Goal: Check status: Check status

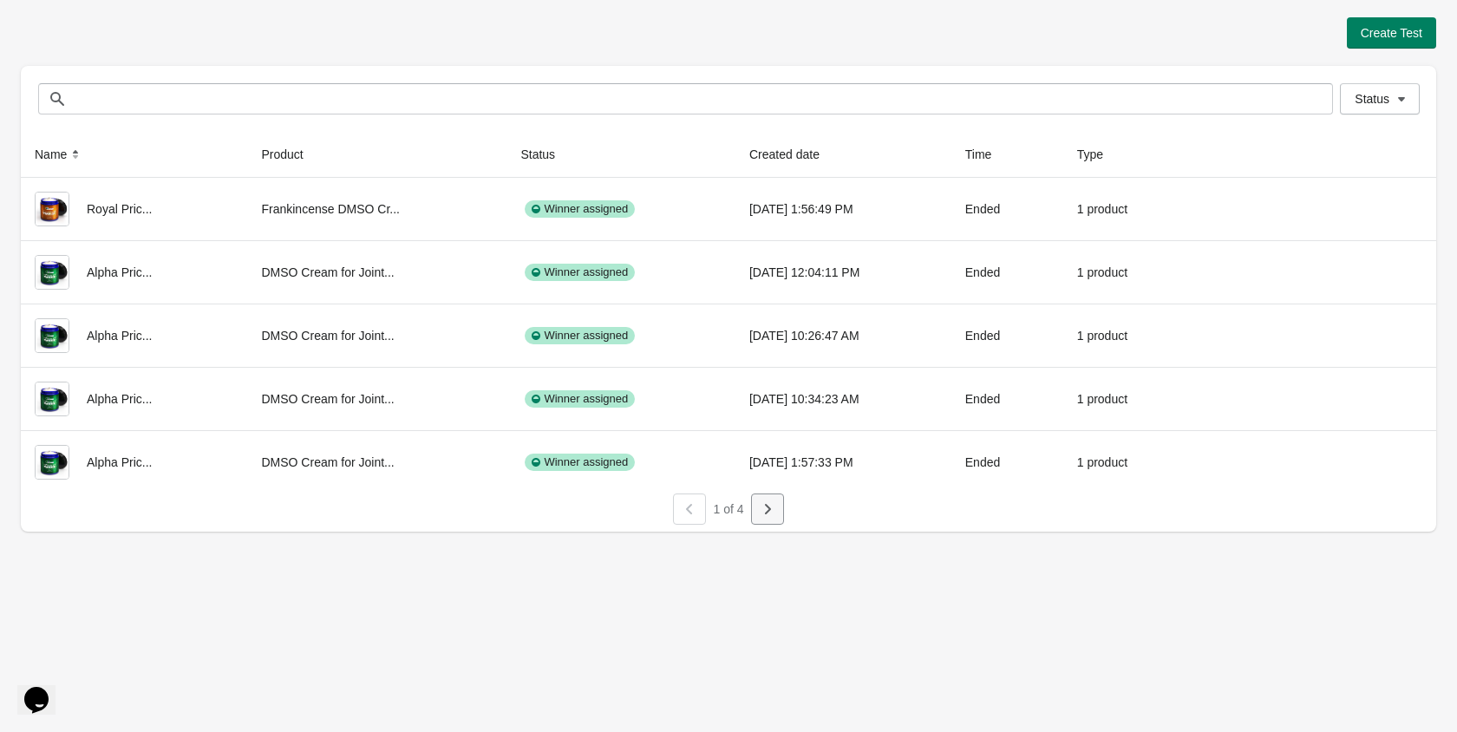
click at [760, 497] on button "button" at bounding box center [767, 508] width 33 height 31
click at [756, 509] on button "button" at bounding box center [767, 508] width 33 height 31
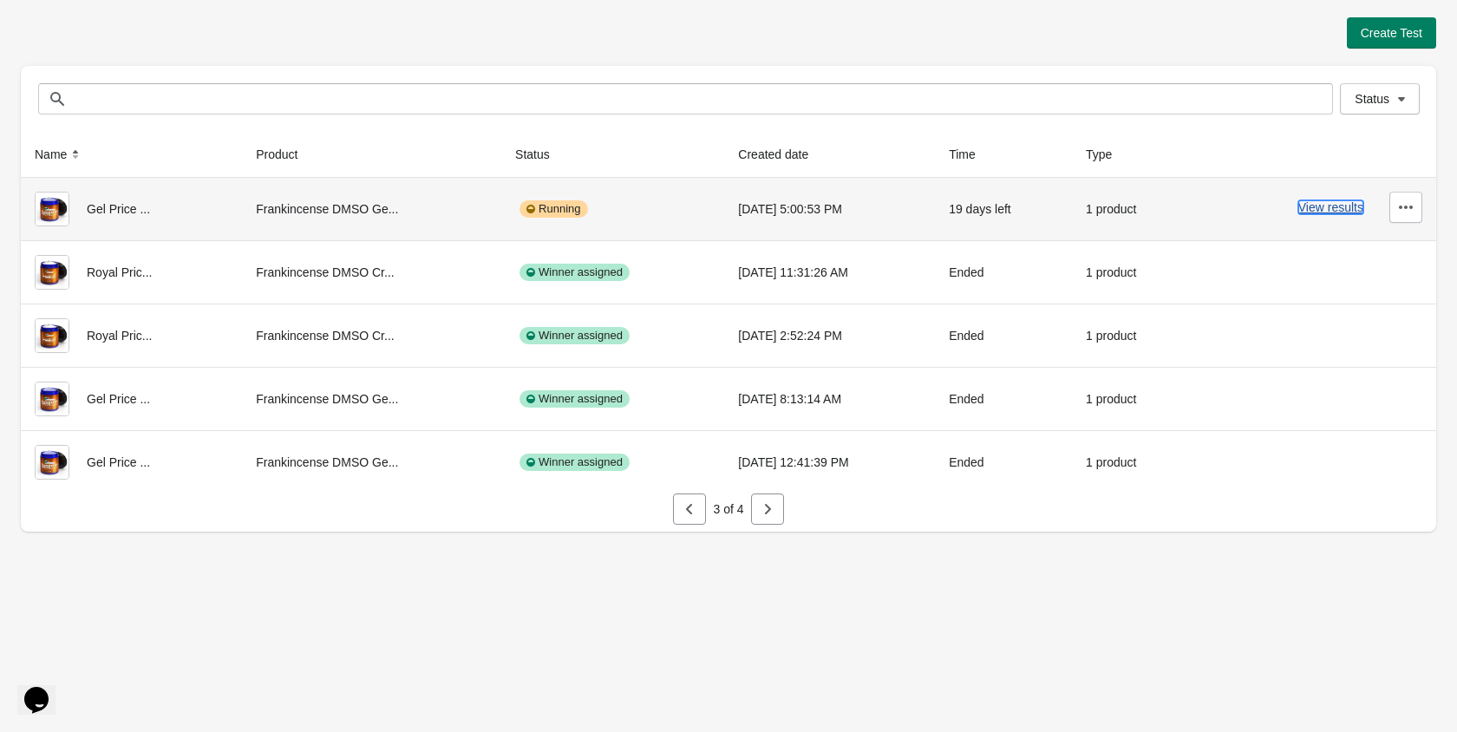
click at [1318, 212] on button "View results" at bounding box center [1330, 207] width 65 height 14
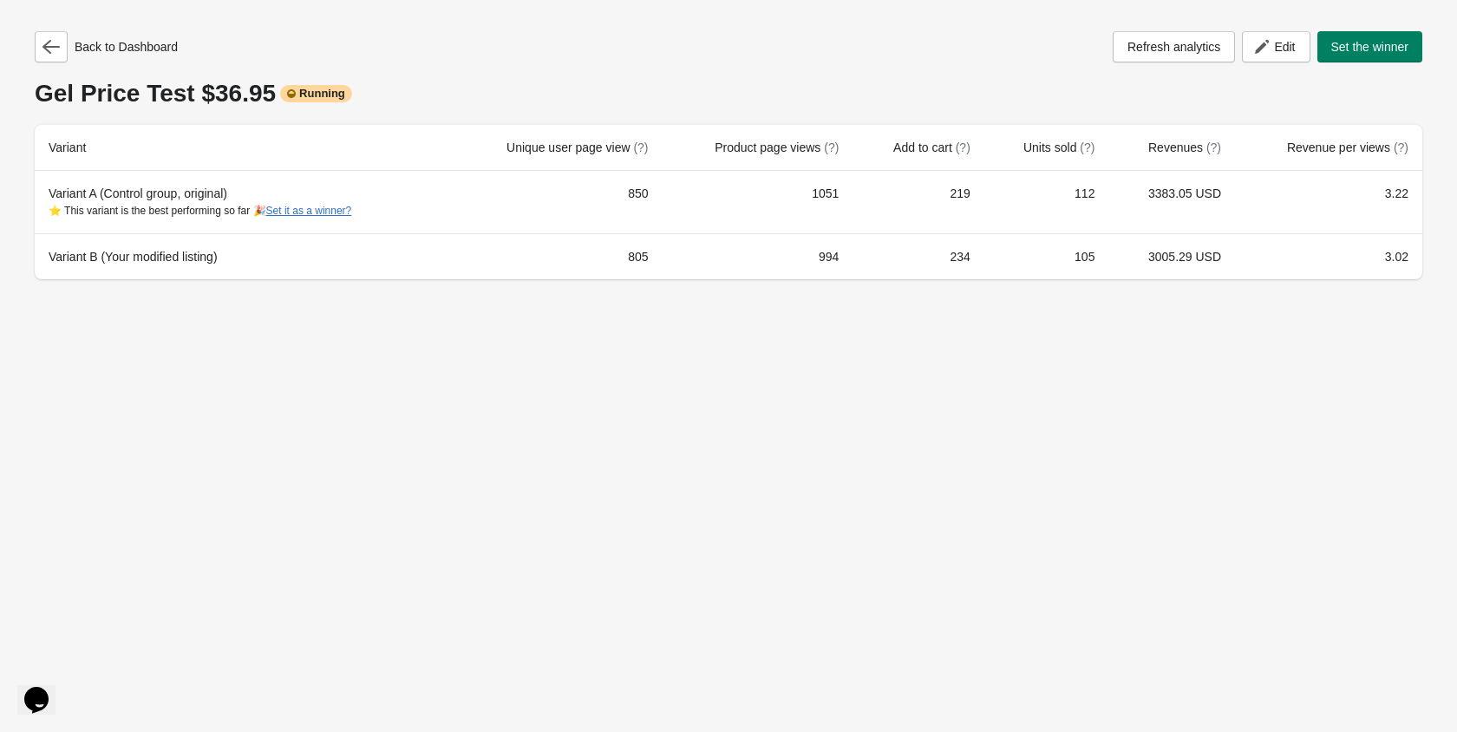
click at [25, 45] on div "Back to Dashboard Refresh analytics Edit Set the winner Gel Price Test $36.95 R…" at bounding box center [728, 150] width 1415 height 300
click at [68, 44] on div "Back to Dashboard" at bounding box center [106, 46] width 143 height 31
click at [41, 53] on button "button" at bounding box center [51, 46] width 33 height 31
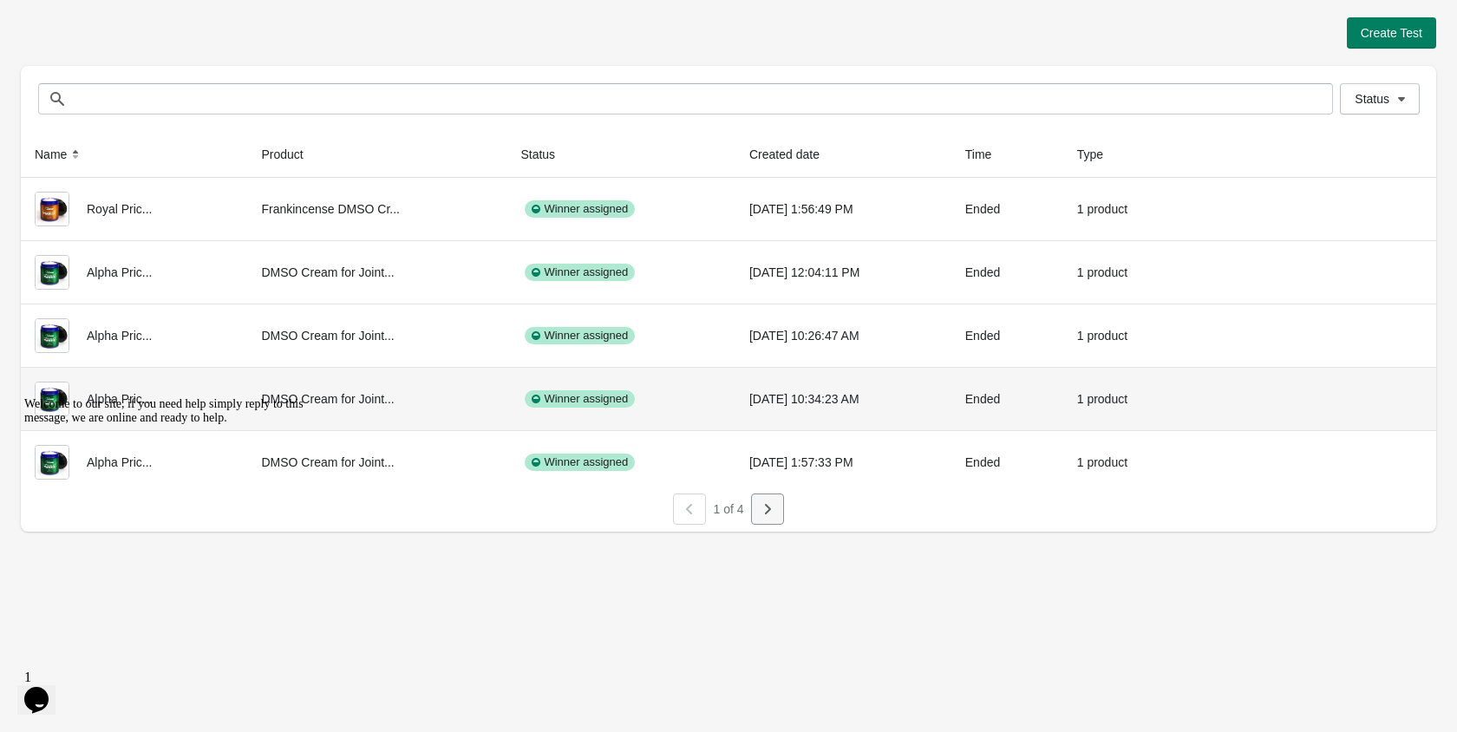
click at [769, 511] on icon "button" at bounding box center [768, 509] width 6 height 10
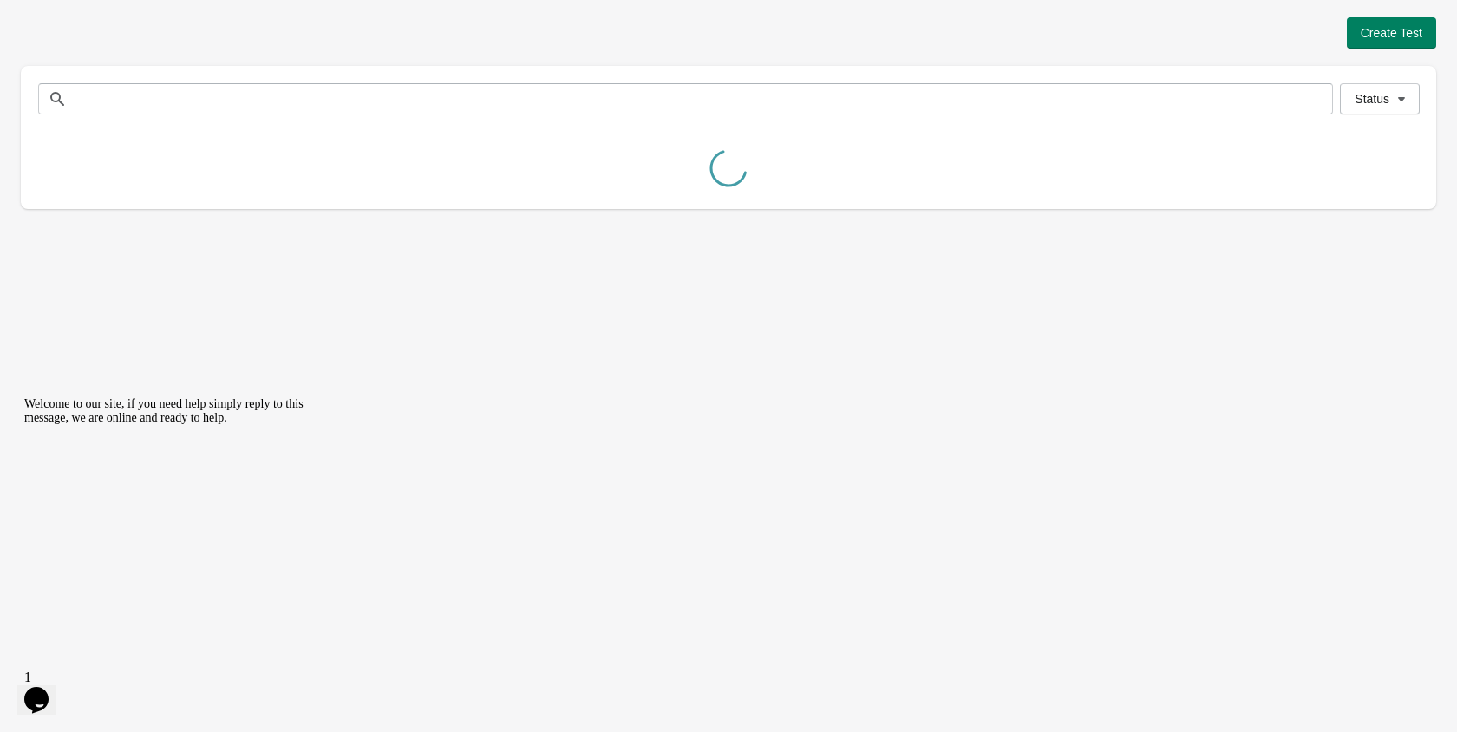
click at [769, 511] on div "Create Test Status Status Name Product Status Created date Time Type Alpha Pric…" at bounding box center [728, 366] width 1457 height 732
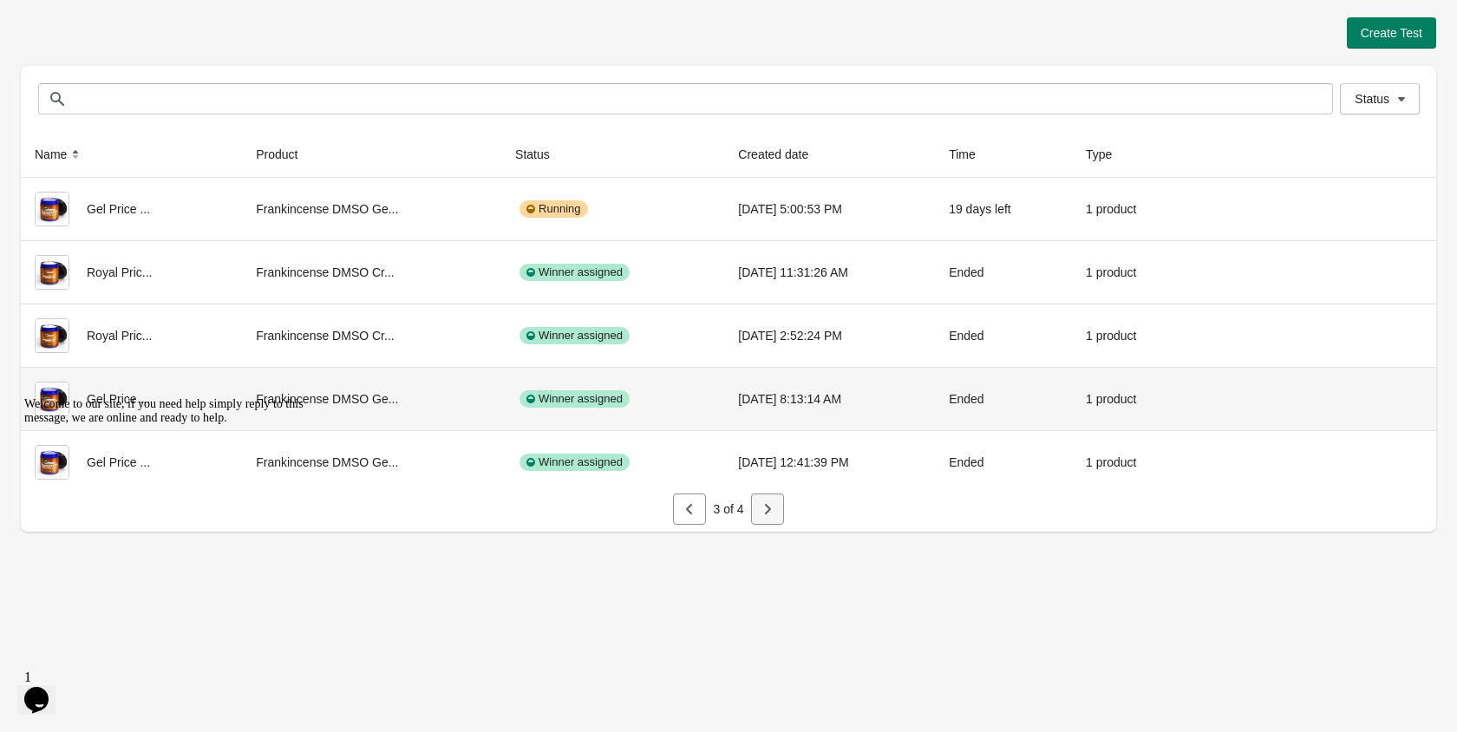
click at [769, 511] on icon "button" at bounding box center [768, 509] width 6 height 10
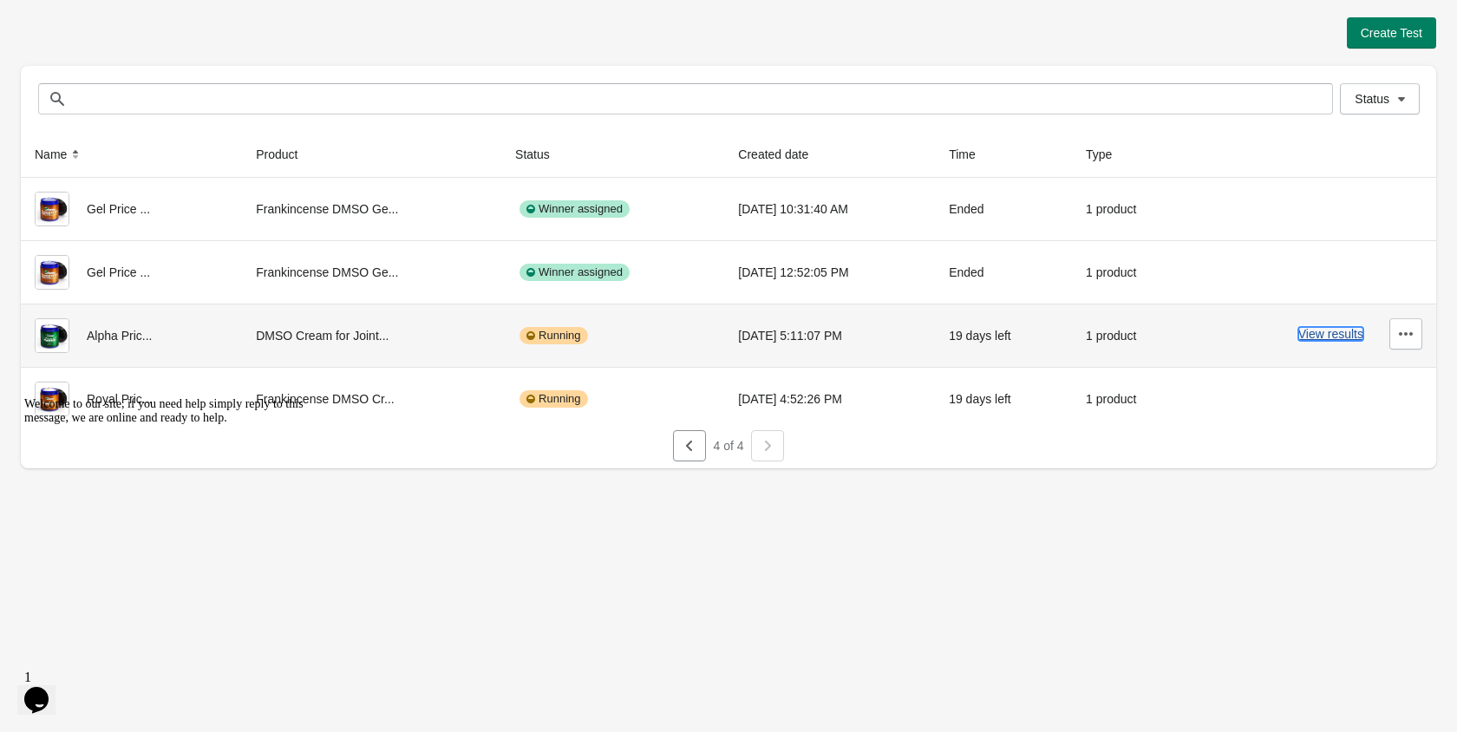
click at [1322, 330] on button "View results" at bounding box center [1330, 334] width 65 height 14
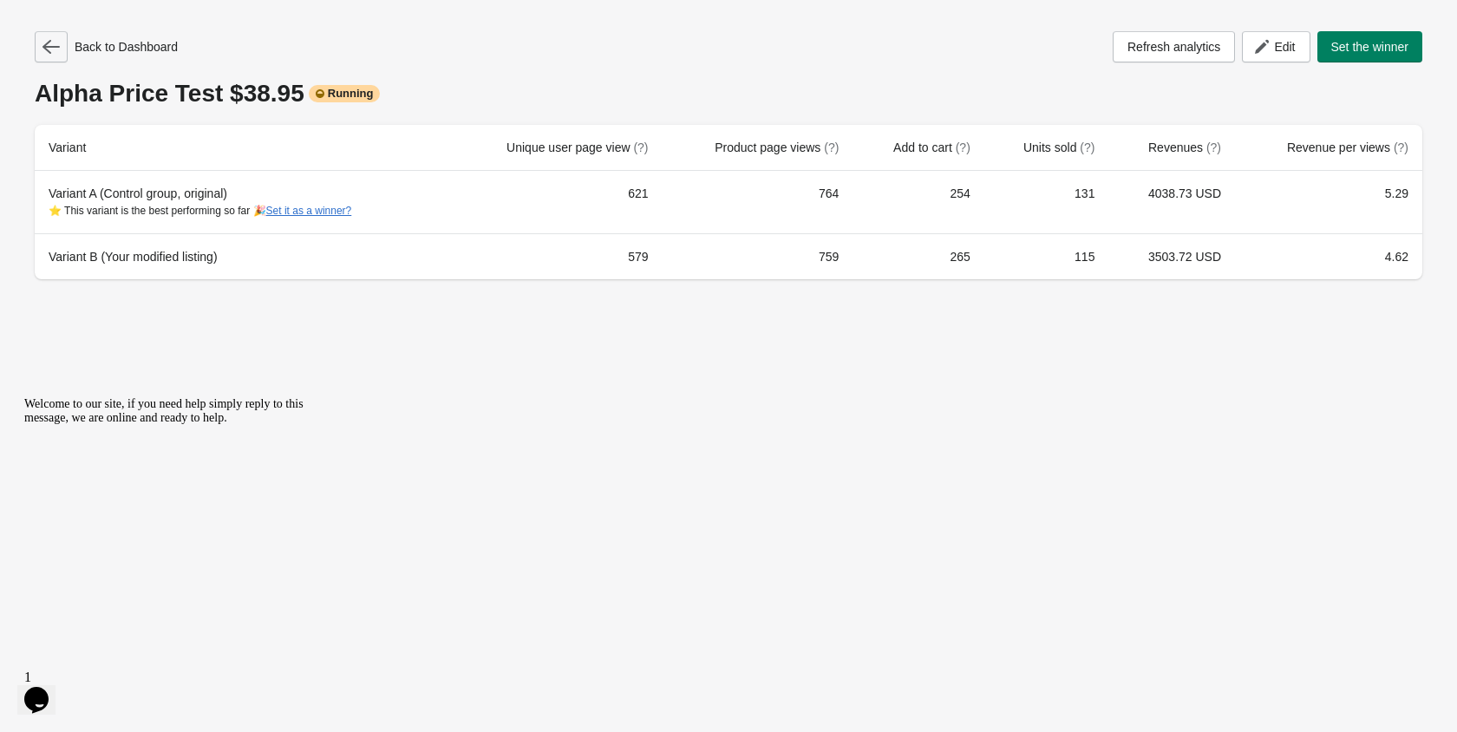
click at [53, 49] on icon "button" at bounding box center [50, 46] width 17 height 17
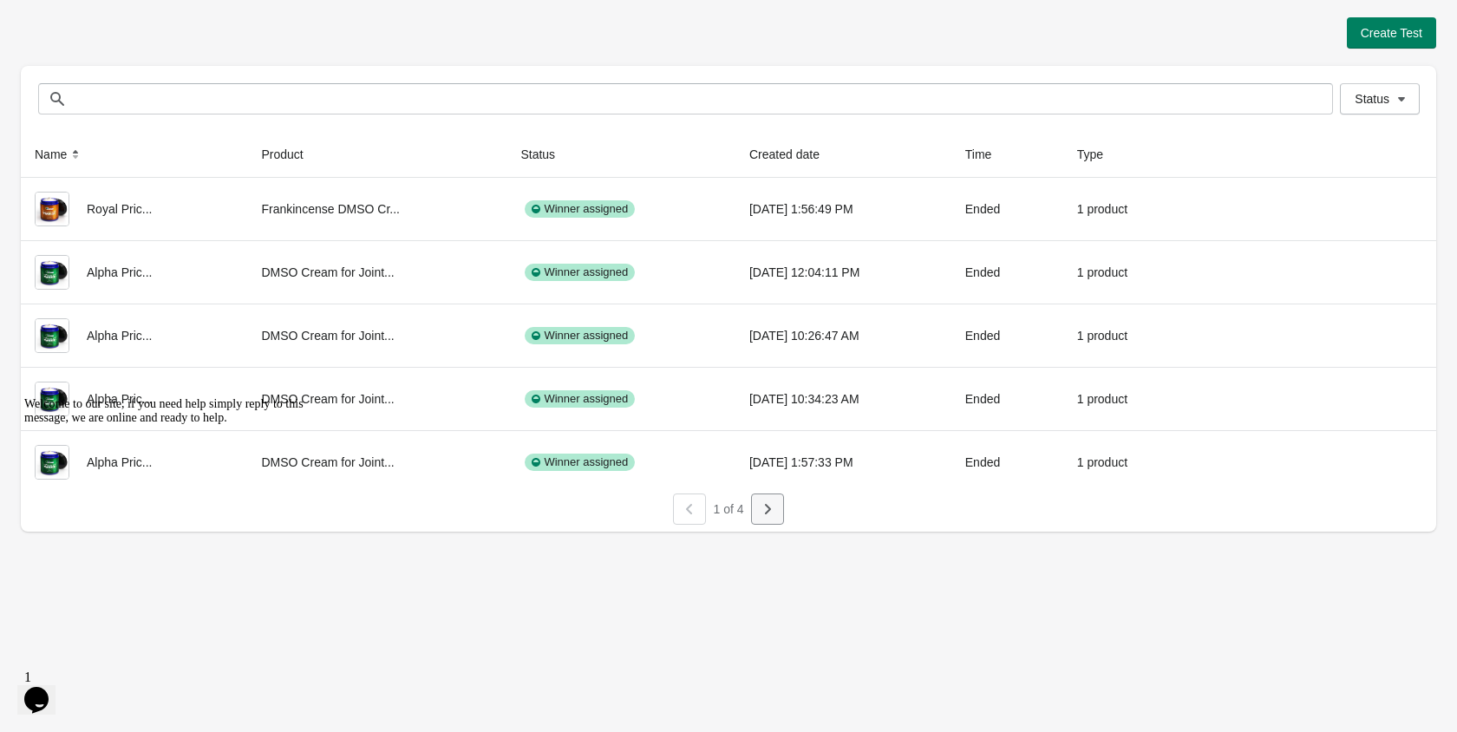
click at [772, 505] on icon "button" at bounding box center [767, 508] width 17 height 17
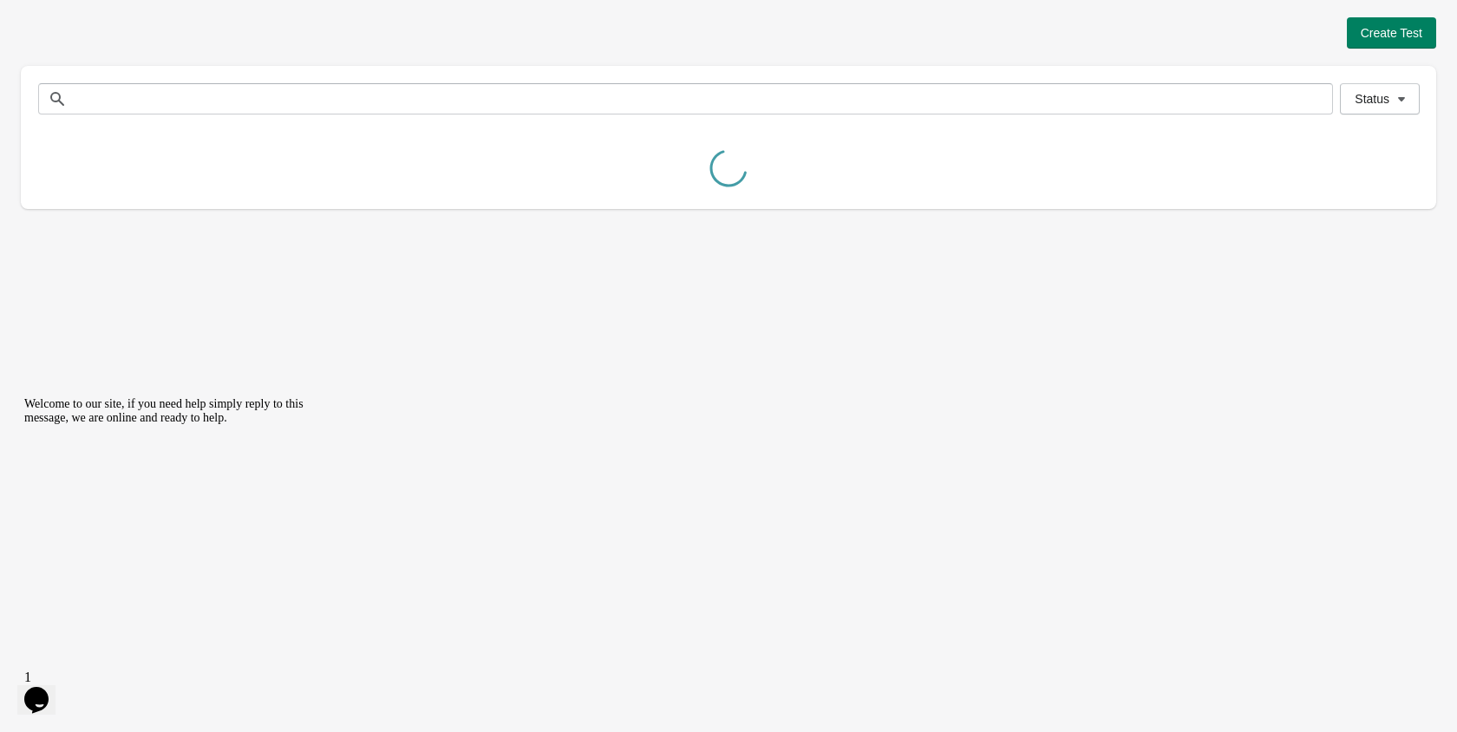
click at [772, 505] on div "Create Test Status Status Name Product Status Created date Time Type Royal Pric…" at bounding box center [728, 366] width 1457 height 732
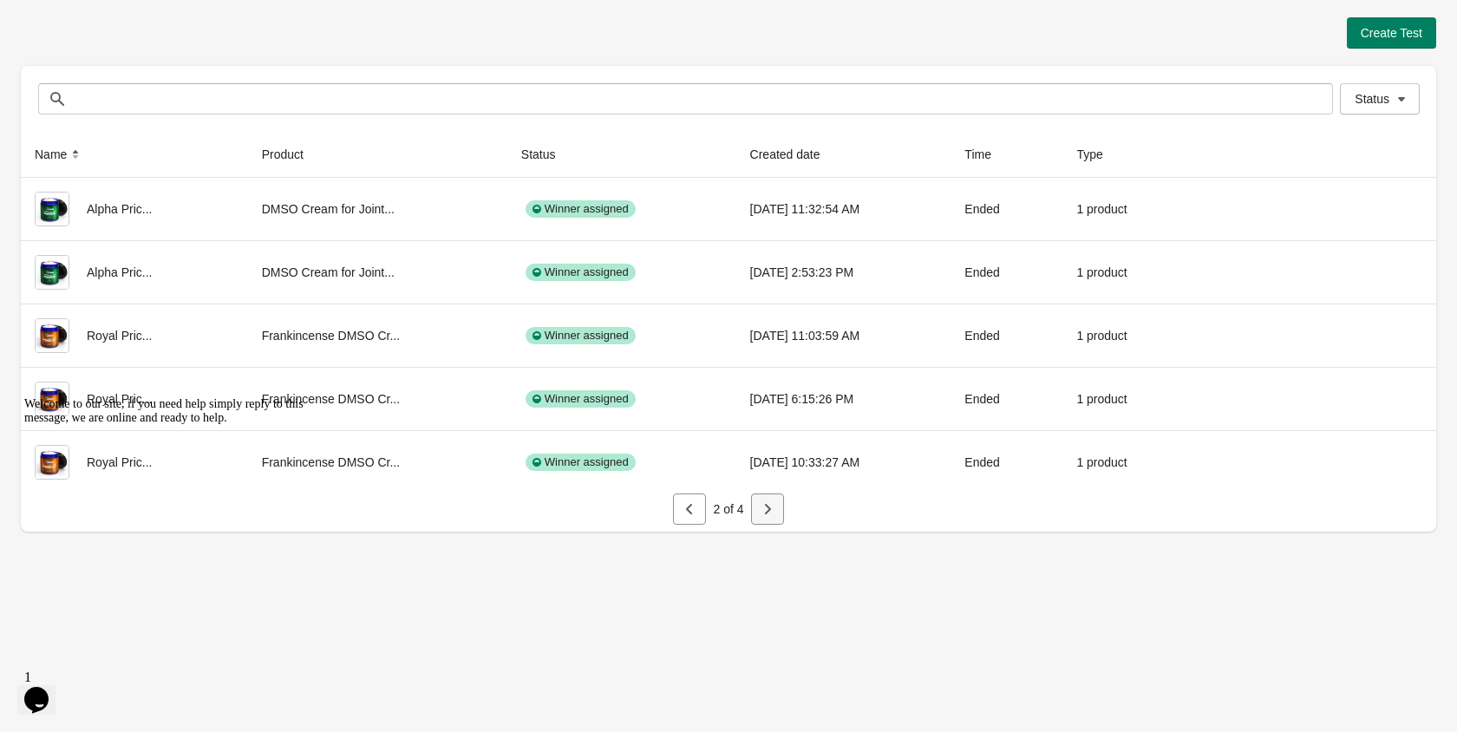
click at [772, 505] on icon "button" at bounding box center [767, 508] width 17 height 17
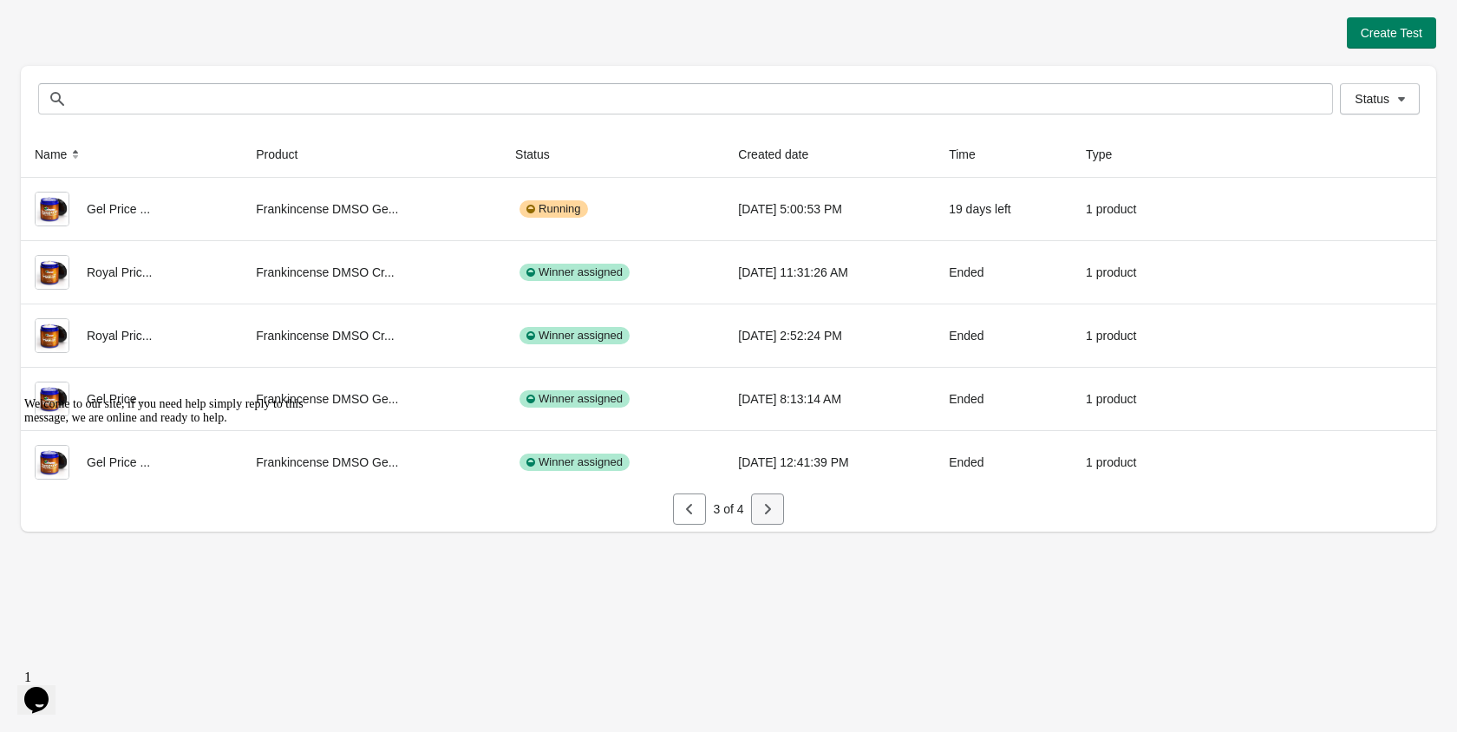
click at [772, 505] on icon "button" at bounding box center [767, 508] width 17 height 17
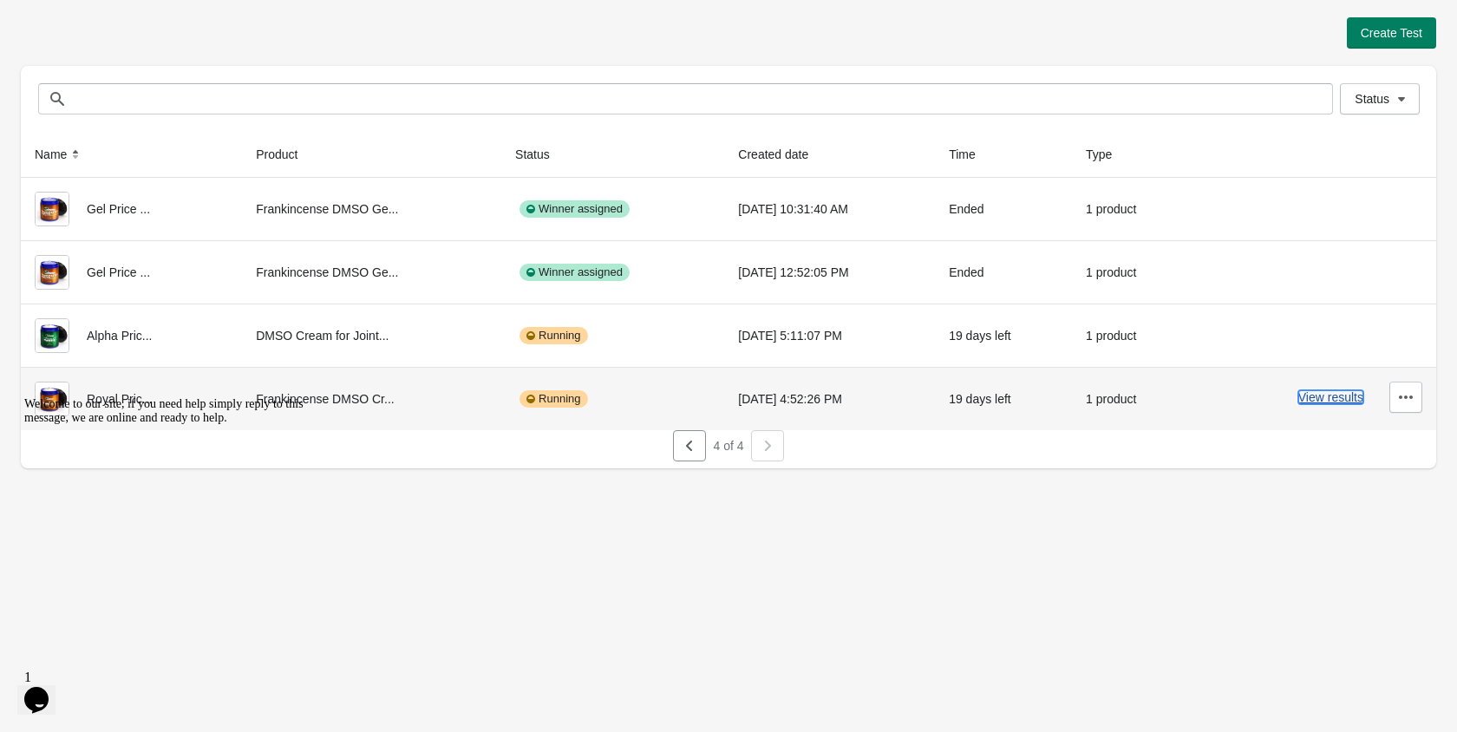
click at [1339, 392] on button "View results" at bounding box center [1330, 397] width 65 height 14
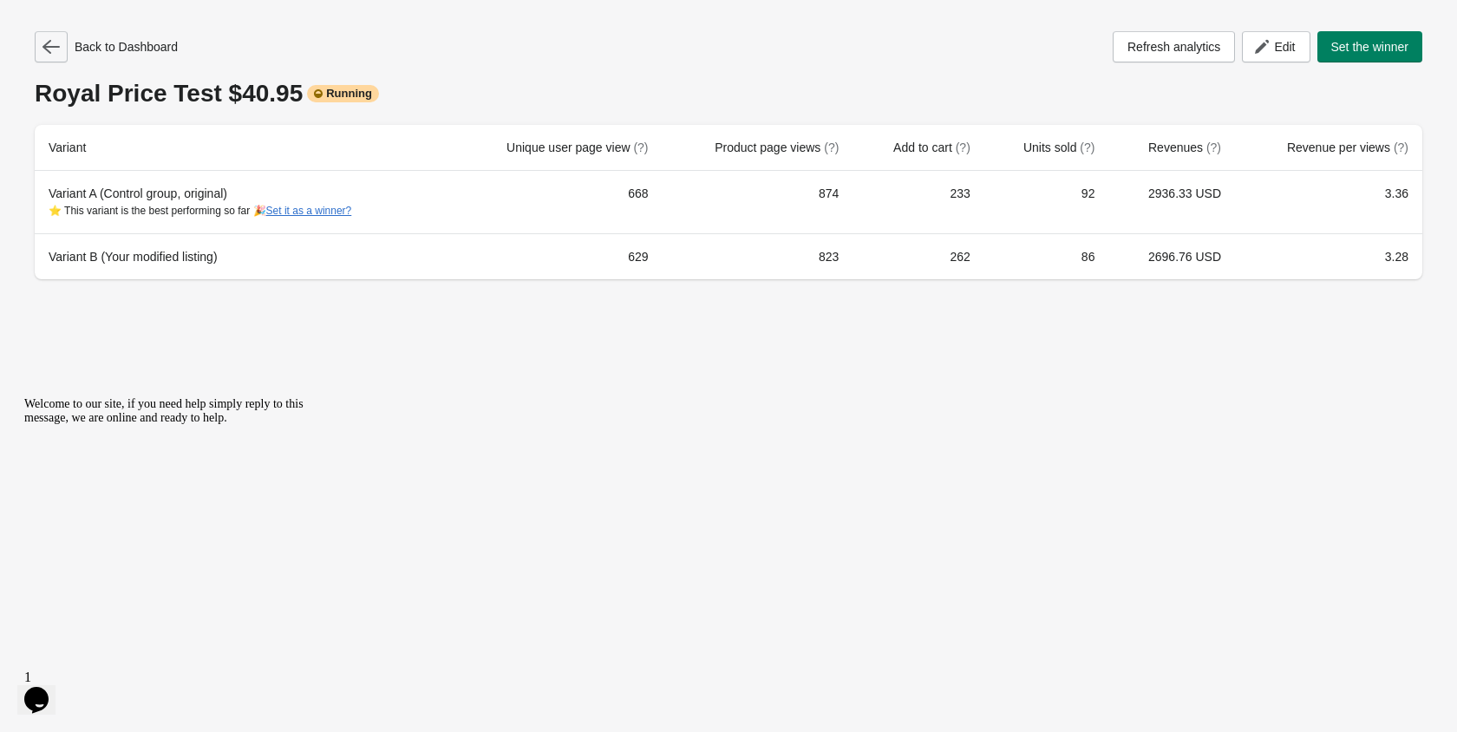
click at [56, 46] on icon "button" at bounding box center [50, 47] width 17 height 14
